Goal: Task Accomplishment & Management: Use online tool/utility

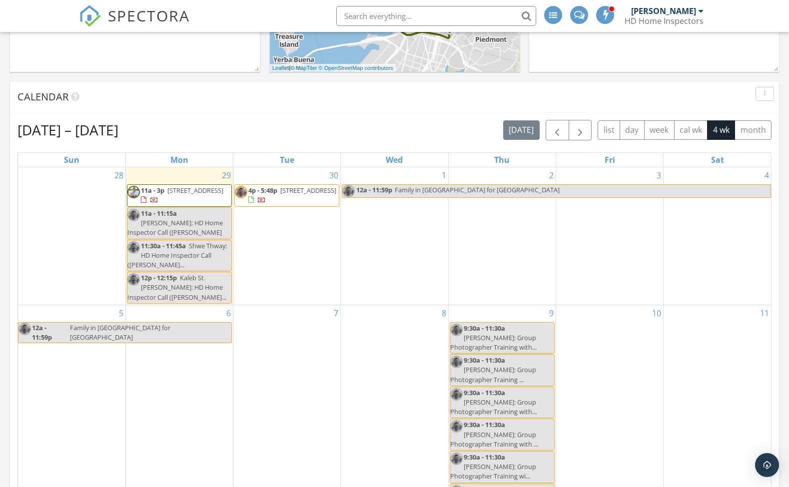
scroll to position [353, 0]
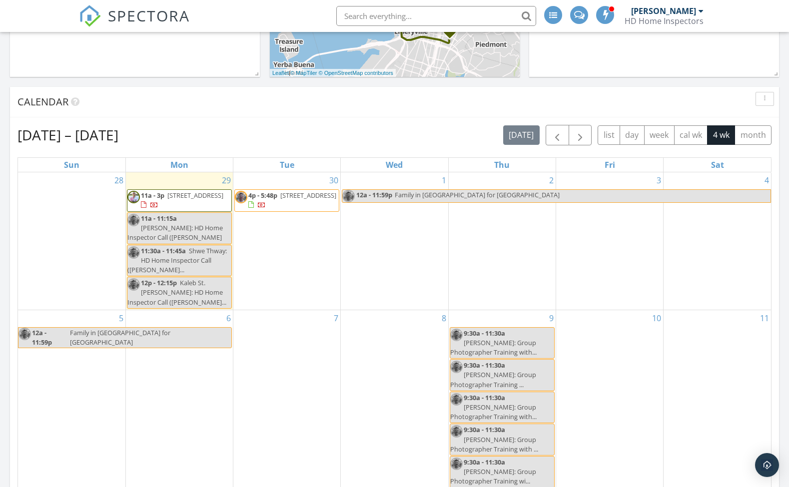
click at [384, 216] on div "1 12a - 11:59p Family in [GEOGRAPHIC_DATA] for [GEOGRAPHIC_DATA]" at bounding box center [394, 240] width 107 height 137
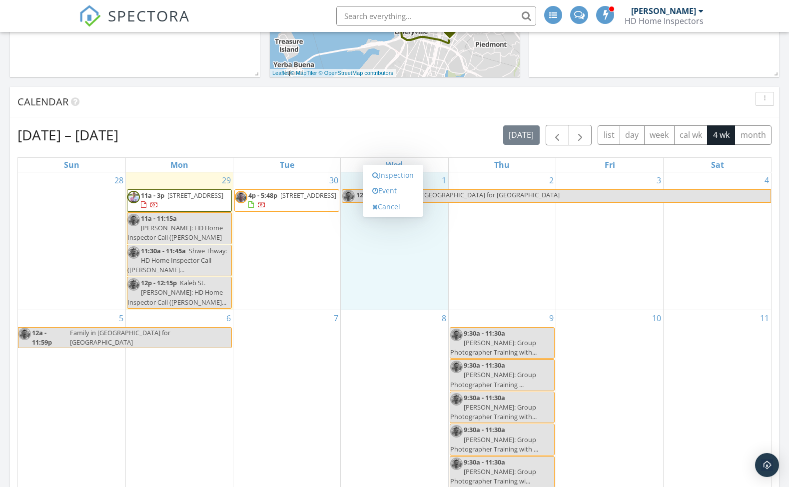
scroll to position [351, 0]
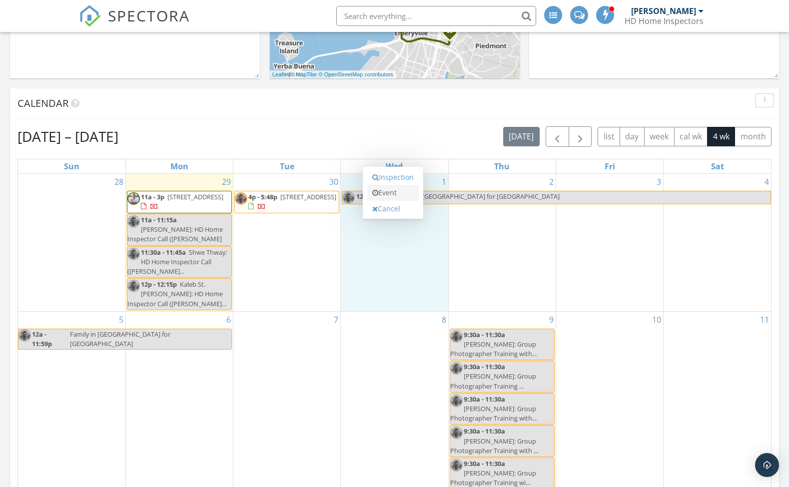
click at [395, 192] on link "Event" at bounding box center [392, 193] width 51 height 16
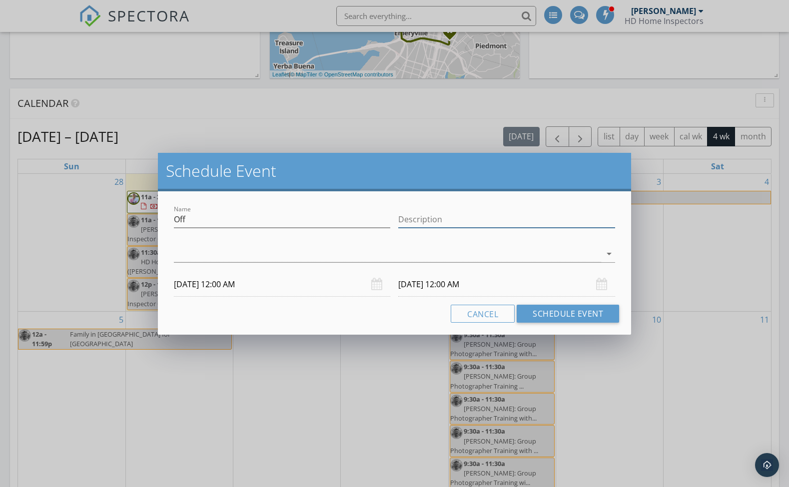
click at [442, 225] on input "Description" at bounding box center [506, 219] width 217 height 16
click at [400, 242] on div "arrow_drop_down" at bounding box center [394, 256] width 441 height 32
click at [469, 257] on div at bounding box center [387, 254] width 427 height 16
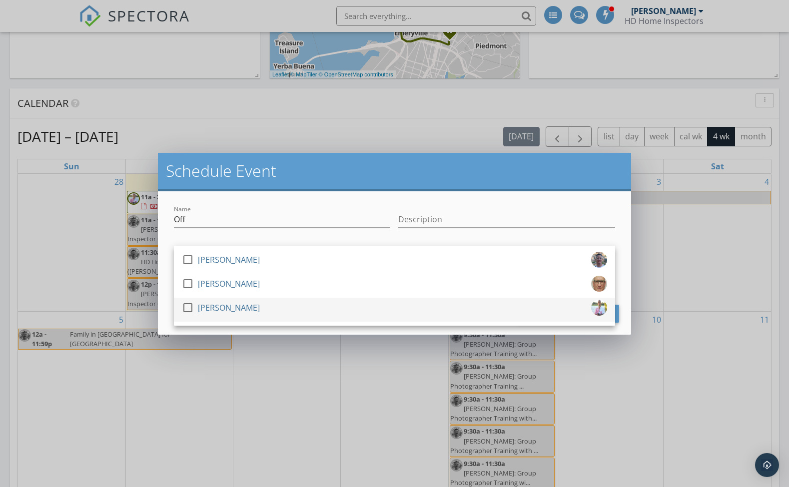
click at [215, 307] on div "[PERSON_NAME]" at bounding box center [229, 308] width 62 height 16
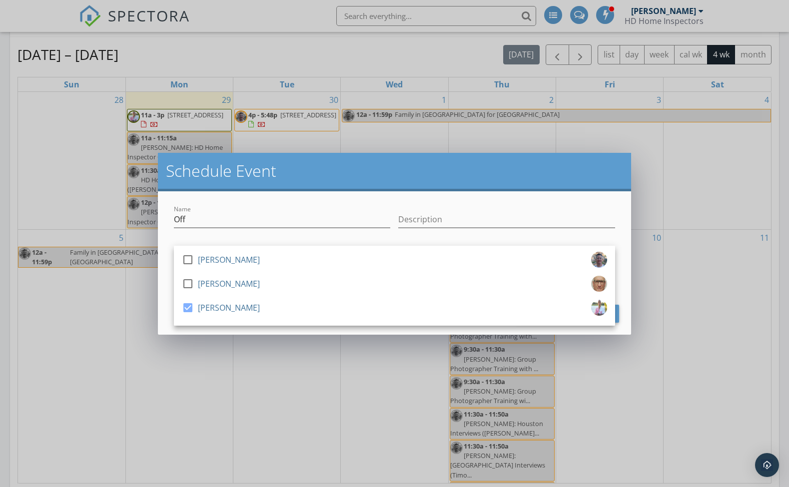
scroll to position [436, 0]
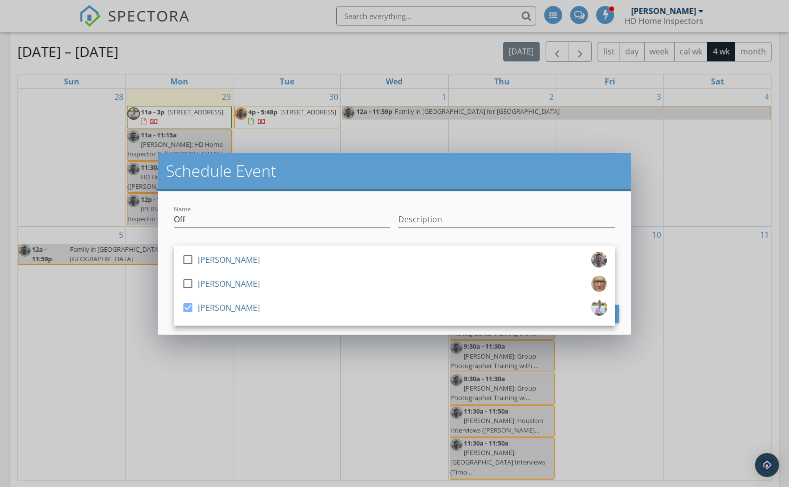
click at [439, 238] on div "check_box_outline_blank [PERSON_NAME] check_box_outline_blank [PERSON_NAME] che…" at bounding box center [394, 255] width 449 height 34
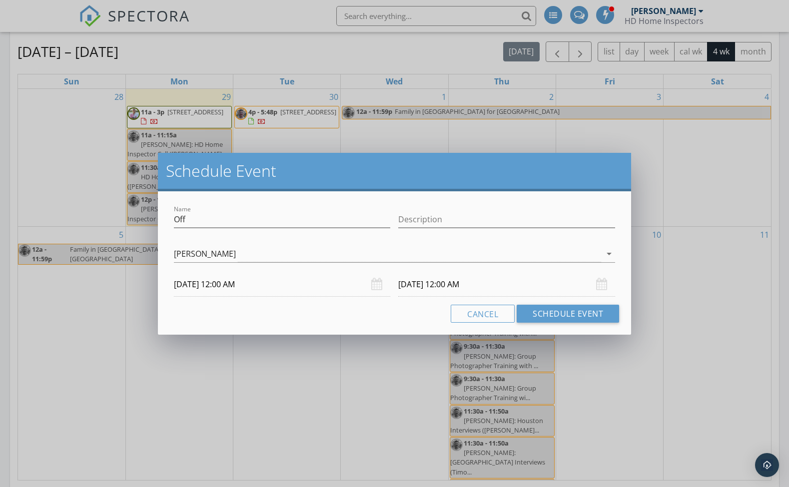
click at [485, 285] on input "[DATE] 12:00 AM" at bounding box center [506, 284] width 217 height 24
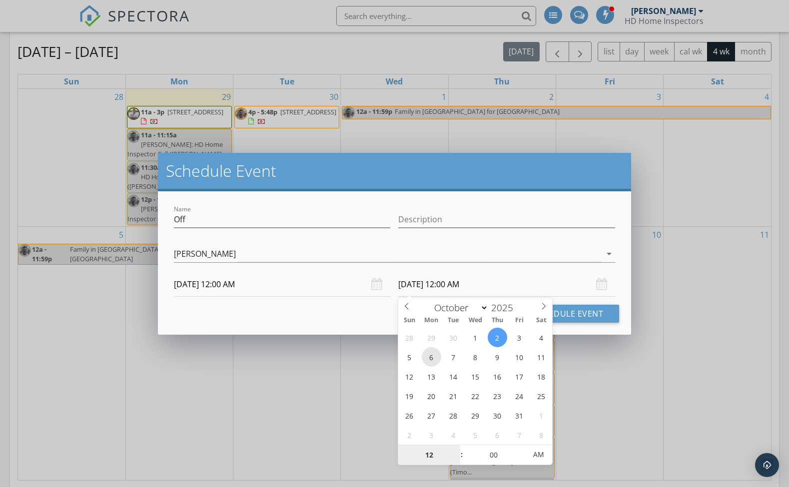
type input "[DATE] 12:00 AM"
click at [573, 316] on button "Schedule Event" at bounding box center [568, 314] width 102 height 18
